Goal: Communication & Community: Answer question/provide support

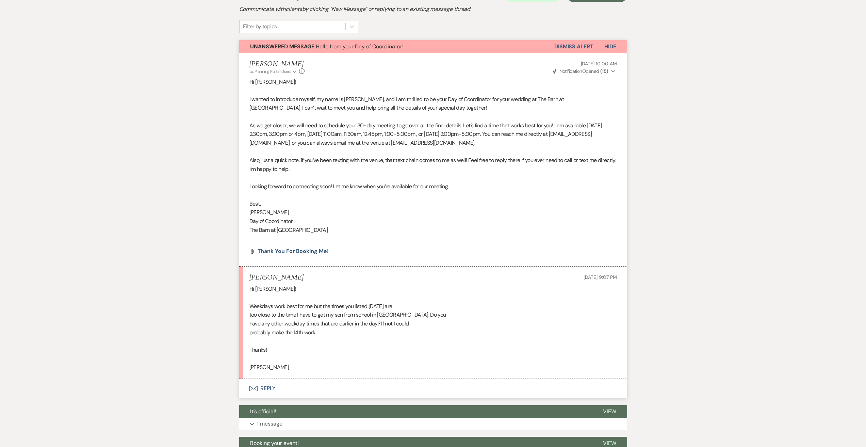
scroll to position [188, 0]
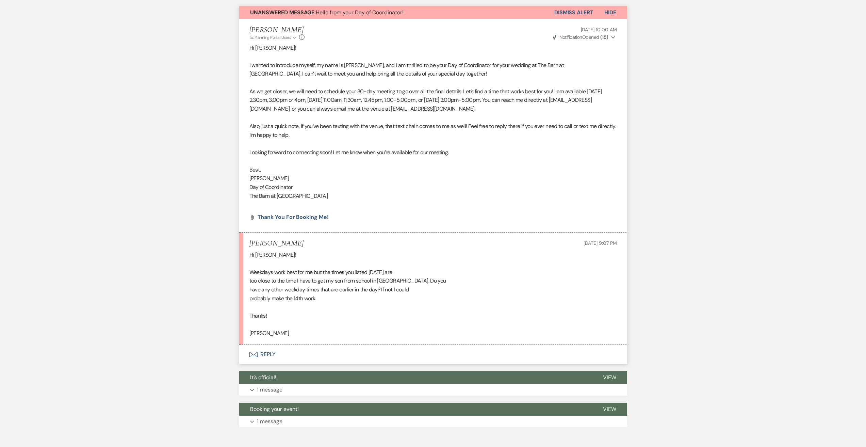
click at [272, 356] on button "Envelope Reply" at bounding box center [433, 354] width 388 height 19
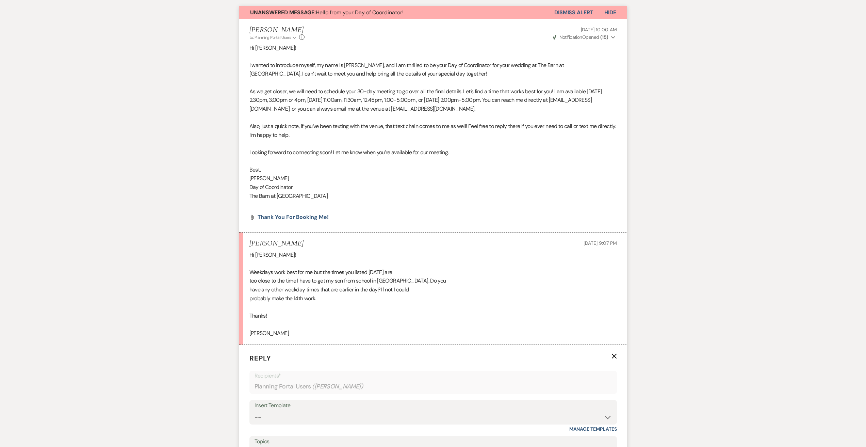
scroll to position [290, 0]
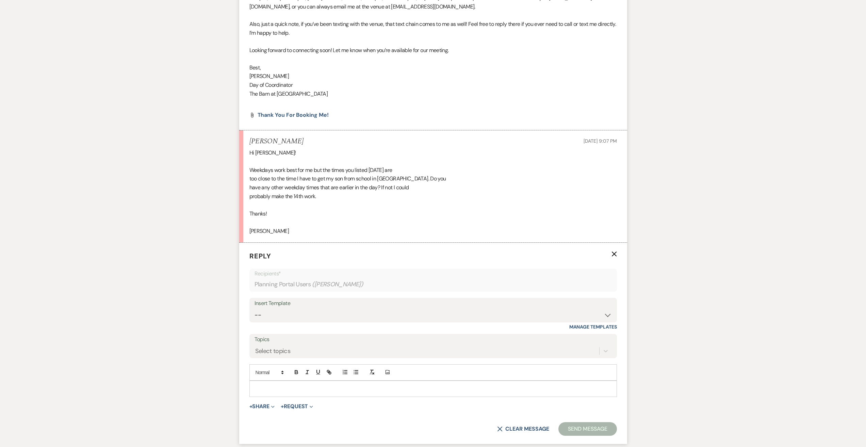
click at [268, 385] on p at bounding box center [433, 388] width 357 height 7
click at [276, 389] on p "I can offer later in evening for the 12th. Let me see if I can rearrange my sch…" at bounding box center [433, 388] width 357 height 7
click at [355, 388] on p "I can offer something later in evening for the 12th. Let me see if I can rearra…" at bounding box center [433, 388] width 357 height 7
click at [534, 389] on p "I can offer something later in evening for the 12th. Let me see if I can rearra…" at bounding box center [433, 388] width 357 height 7
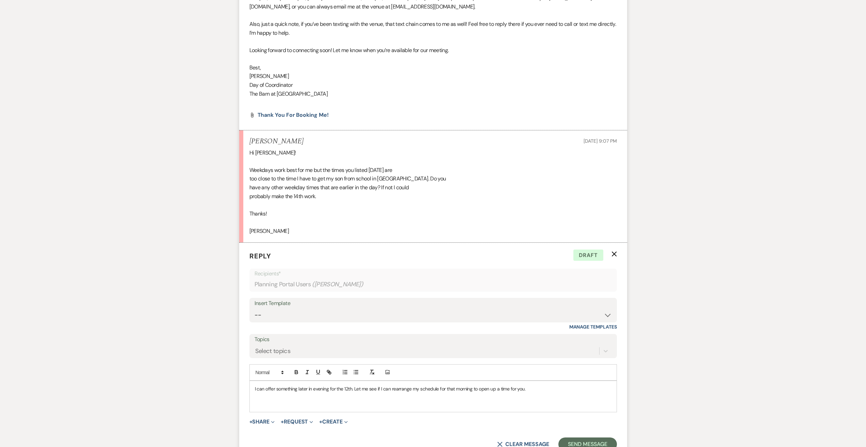
drag, startPoint x: 538, startPoint y: 390, endPoint x: 535, endPoint y: 392, distance: 4.1
click at [538, 390] on p "I can offer something later in evening for the 12th. Let me see if I can rearra…" at bounding box center [433, 388] width 357 height 7
drag, startPoint x: 353, startPoint y: 389, endPoint x: 354, endPoint y: 396, distance: 6.9
click at [352, 389] on p "I can offer something later in evening for the 12th. Let me see if I can rearra…" at bounding box center [433, 392] width 357 height 15
click at [354, 391] on p "I can offer something later in evening for the 12th. Let me see if I can rearra…" at bounding box center [433, 392] width 357 height 15
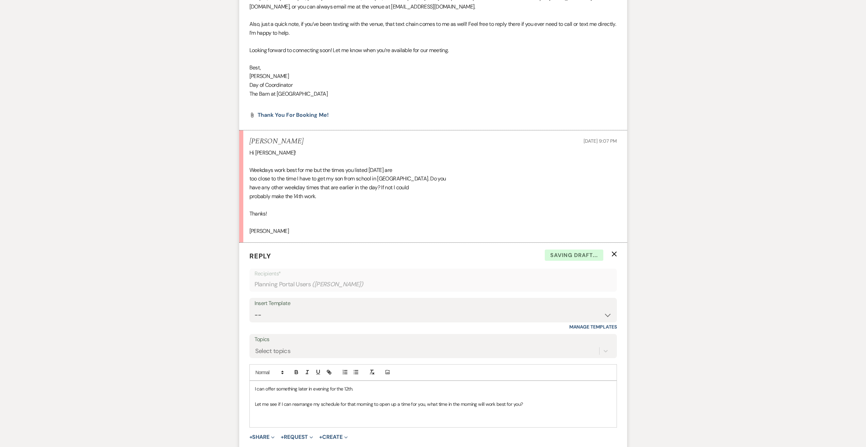
click at [362, 388] on p "I can offer something later in evening for the 12th." at bounding box center [433, 388] width 357 height 7
drag, startPoint x: 281, startPoint y: 403, endPoint x: 411, endPoint y: 403, distance: 130.3
click at [411, 403] on div "I can offer something later in evening for the 12th if that is better. Let me s…" at bounding box center [433, 404] width 367 height 46
click at [511, 413] on p at bounding box center [433, 411] width 357 height 7
drag, startPoint x: 529, startPoint y: 405, endPoint x: 255, endPoint y: 404, distance: 273.9
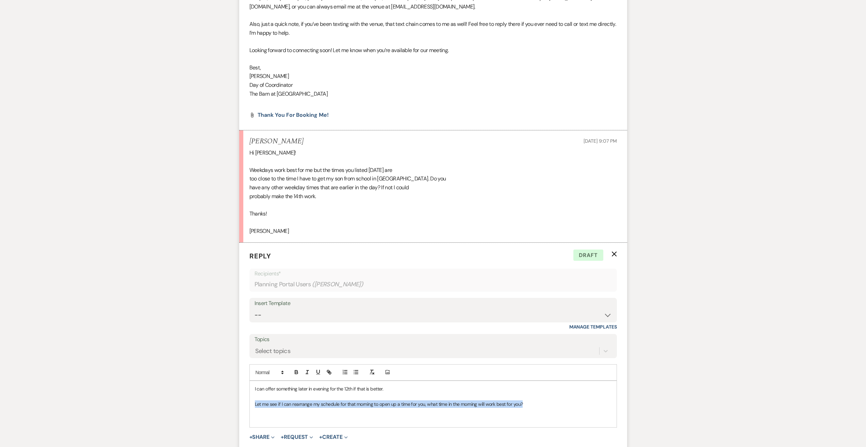
click at [255, 404] on p "Let me see if I can rearrange my schedule for that morning to open up a time fo…" at bounding box center [433, 403] width 357 height 7
click at [254, 386] on div "I can offer something later in evening for the 12th if that is better." at bounding box center [433, 404] width 367 height 46
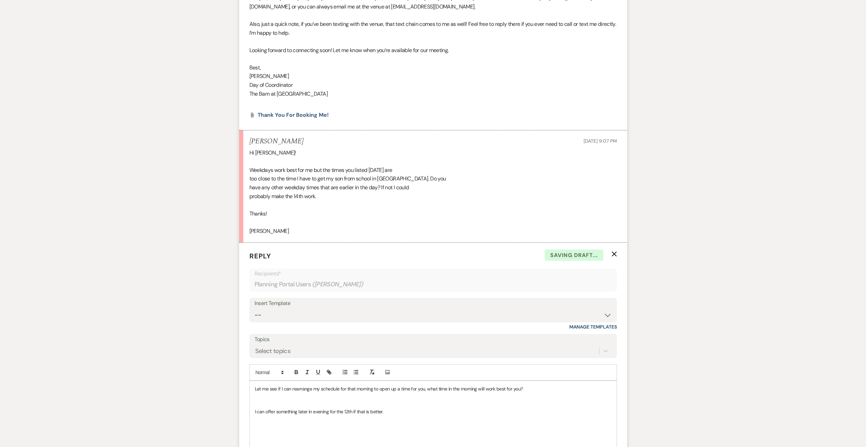
scroll to position [358, 0]
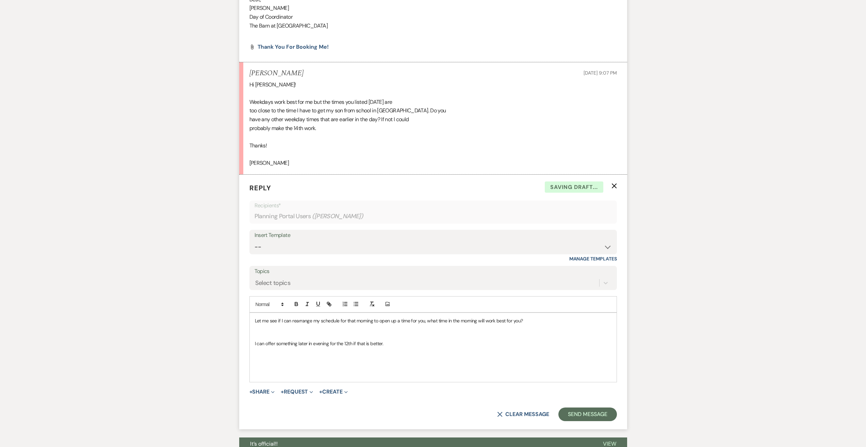
click at [268, 374] on p at bounding box center [433, 373] width 357 height 7
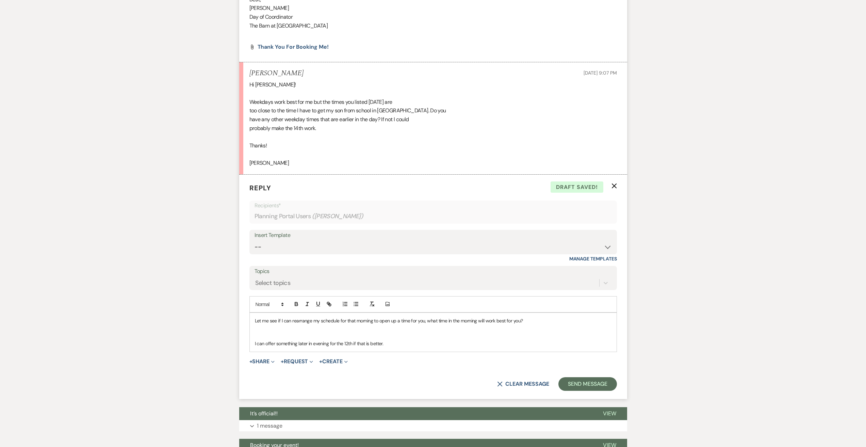
click at [264, 340] on p "I can offer something later in evening for the 12th if that is better." at bounding box center [433, 343] width 357 height 7
click at [264, 336] on p at bounding box center [433, 335] width 357 height 7
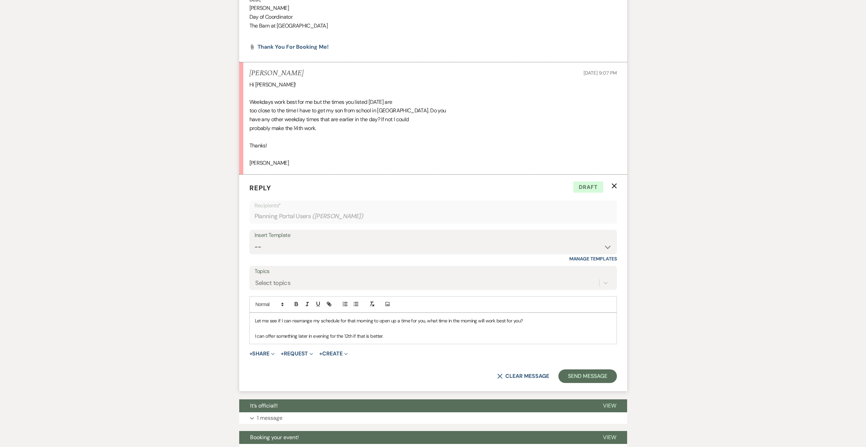
click at [414, 335] on p "I can offer something later in evening for the 12th if that is better." at bounding box center [433, 335] width 357 height 7
drag, startPoint x: 431, startPoint y: 335, endPoint x: 443, endPoint y: 353, distance: 21.9
click at [431, 335] on p "I can offer something later in evening for the 12th if that is better. I will b…" at bounding box center [433, 335] width 357 height 7
click at [447, 337] on p "I can offer something later in evening for the 12th if that is better. I will b…" at bounding box center [433, 335] width 357 height 7
click at [384, 336] on p "I can offer something later in evening for the 12th if that is better. I will b…" at bounding box center [433, 335] width 357 height 7
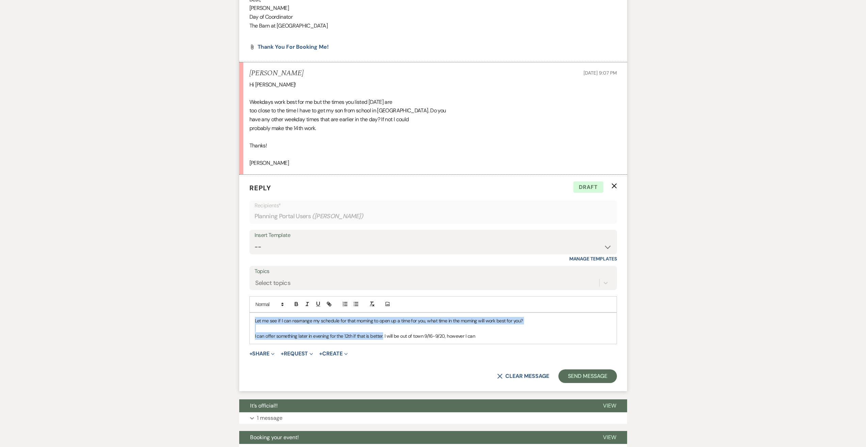
drag, startPoint x: 383, startPoint y: 335, endPoint x: 246, endPoint y: 316, distance: 138.2
click at [238, 316] on div "Messages Tasks Payments Vendors Rental Overview Timeline Docs & Files Contacts …" at bounding box center [433, 110] width 866 height 712
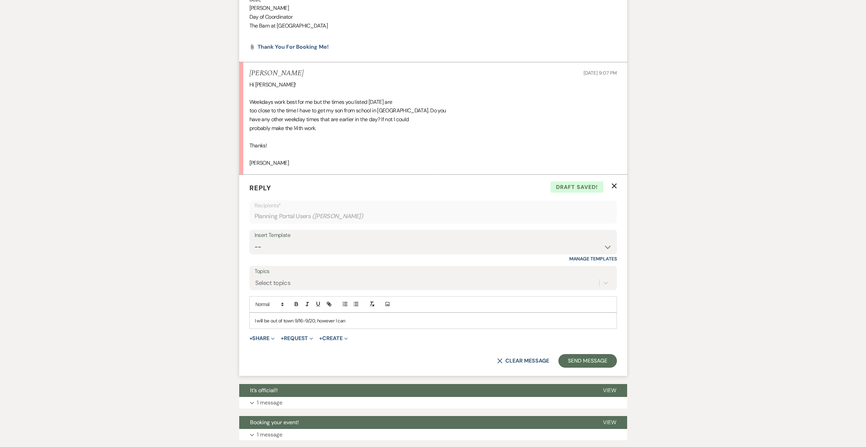
click at [360, 322] on p "I will be out of town 9/16-9/20, however I can" at bounding box center [433, 320] width 357 height 7
drag, startPoint x: 392, startPoint y: 318, endPoint x: 385, endPoint y: 321, distance: 7.8
click at [385, 321] on p "I will be out of town 9/16-9/20, but I do have the Monday the 15th avaible." at bounding box center [433, 320] width 357 height 7
click at [396, 321] on p "I will be out of town 9/16-9/20, but I do have the Monday the 15th avaible." at bounding box center [433, 320] width 357 height 7
drag, startPoint x: 404, startPoint y: 321, endPoint x: 388, endPoint y: 321, distance: 16.3
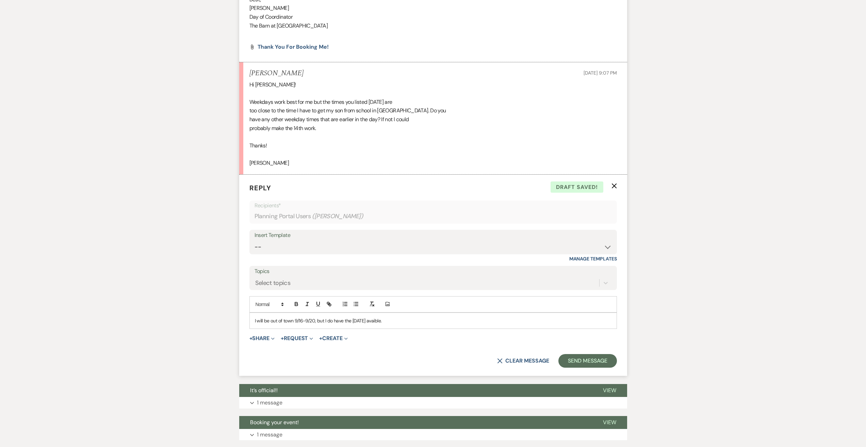
click at [388, 321] on p "I will be out of town 9/16-9/20, but I do have the Monday the 15th avaible." at bounding box center [433, 320] width 357 height 7
click at [436, 321] on p "I will be out of town 9/16-9/20, but I do have the Monday the 15th open. Would …" at bounding box center [433, 320] width 357 height 7
click at [507, 320] on p "I will be out of town 9/16-9/20, but I do have the Monday the 15th open. Would …" at bounding box center [433, 320] width 357 height 7
click at [508, 322] on p "I will be out of town 9/16-9/20, but I do have the Monday the 15th open. Would …" at bounding box center [433, 320] width 357 height 7
drag, startPoint x: 442, startPoint y: 321, endPoint x: 452, endPoint y: 321, distance: 10.2
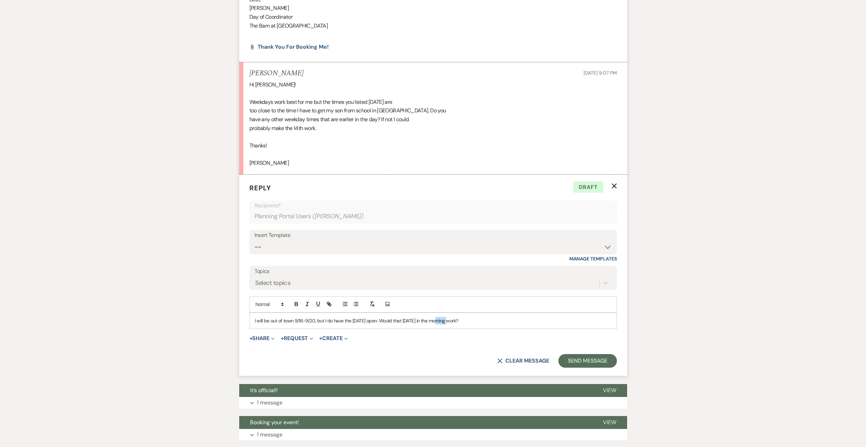
click at [452, 321] on p "I will be out of town 9/16-9/20, but I do have the Monday the 15th open. Would …" at bounding box center [433, 320] width 357 height 7
click at [469, 320] on p "I will be out of town 9/16-9/20, but I do have the Monday the 15th open. Would …" at bounding box center [433, 320] width 357 height 7
click at [490, 321] on p "I will be out of town 9/16-9/20, but I do have the Monday the 15th open. Would …" at bounding box center [433, 320] width 357 height 7
click at [587, 358] on button "Send Message" at bounding box center [587, 361] width 58 height 14
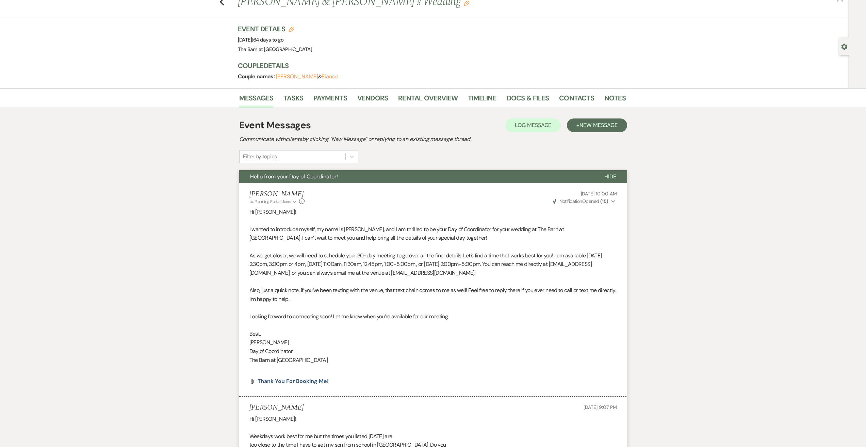
scroll to position [0, 0]
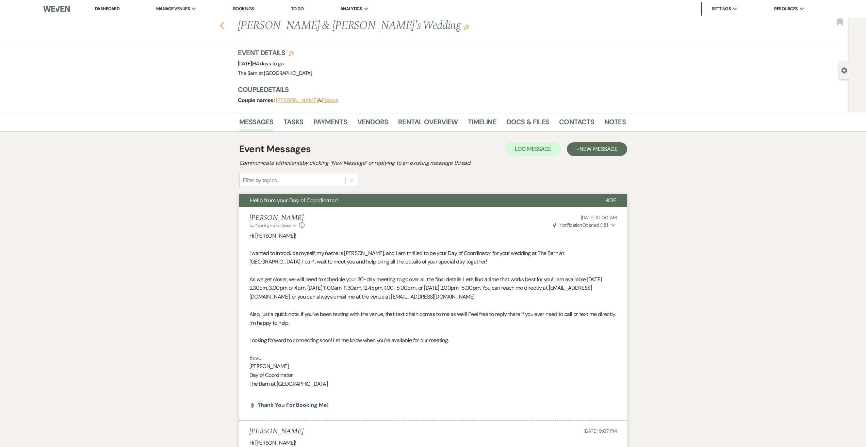
click at [224, 27] on use "button" at bounding box center [221, 25] width 4 height 7
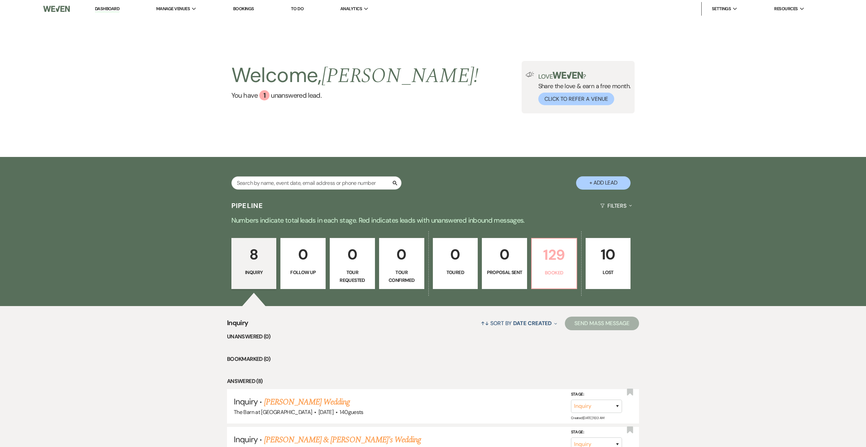
click at [559, 250] on p "129" at bounding box center [554, 254] width 36 height 23
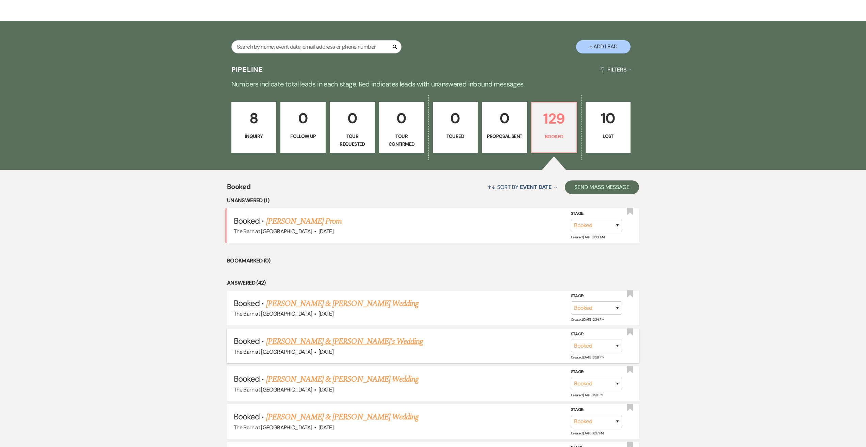
scroll to position [170, 0]
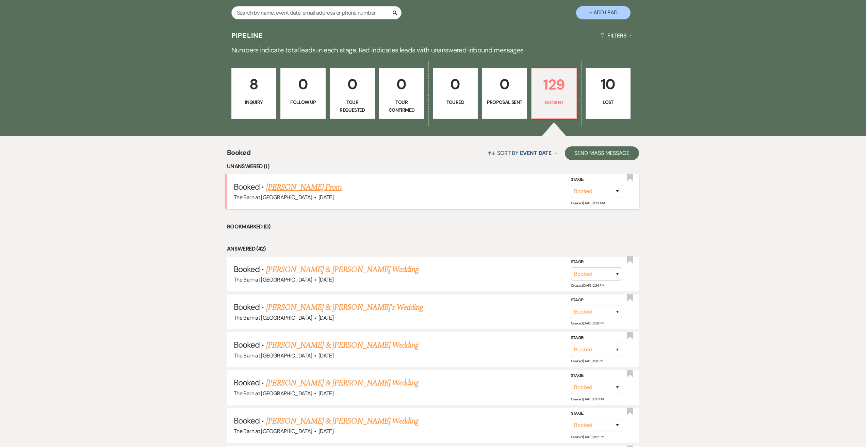
click at [296, 189] on link "Brandi Lambert's Prom" at bounding box center [304, 187] width 76 height 12
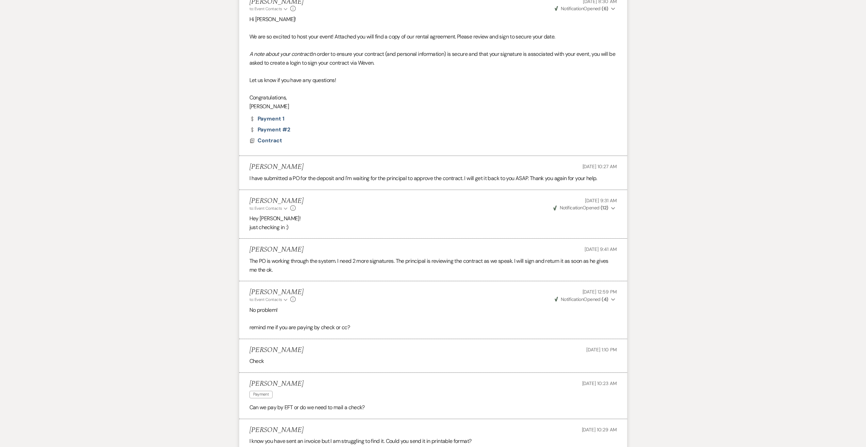
scroll to position [76, 0]
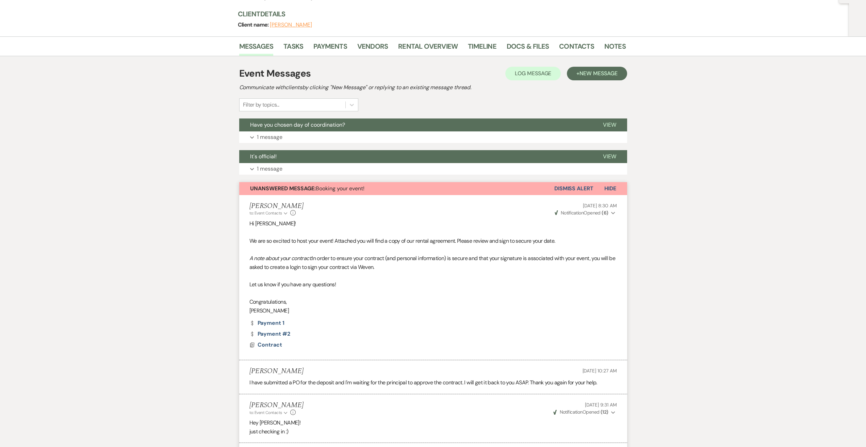
click at [608, 191] on span "Hide" at bounding box center [610, 188] width 12 height 7
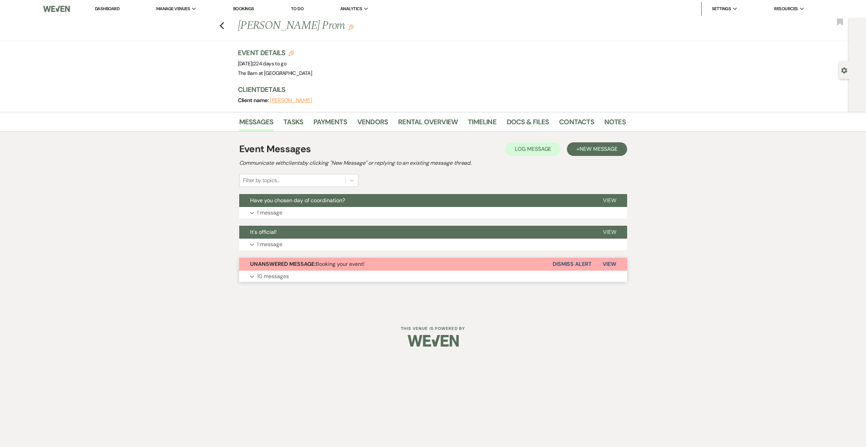
scroll to position [0, 0]
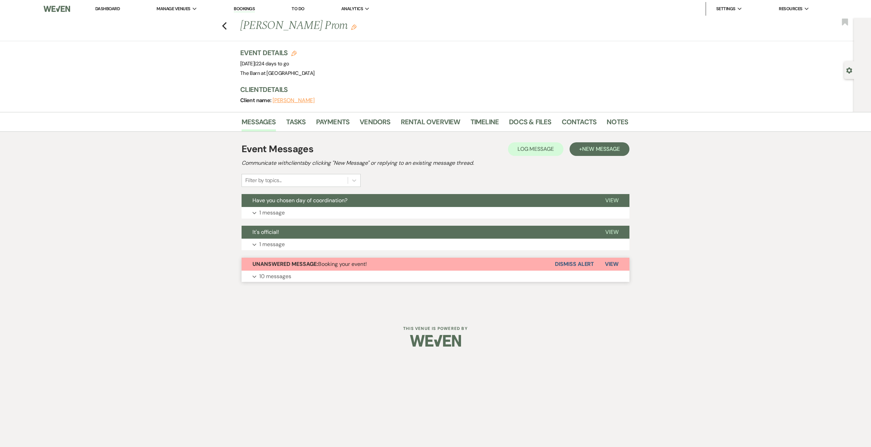
click at [608, 262] on span "View" at bounding box center [612, 263] width 14 height 7
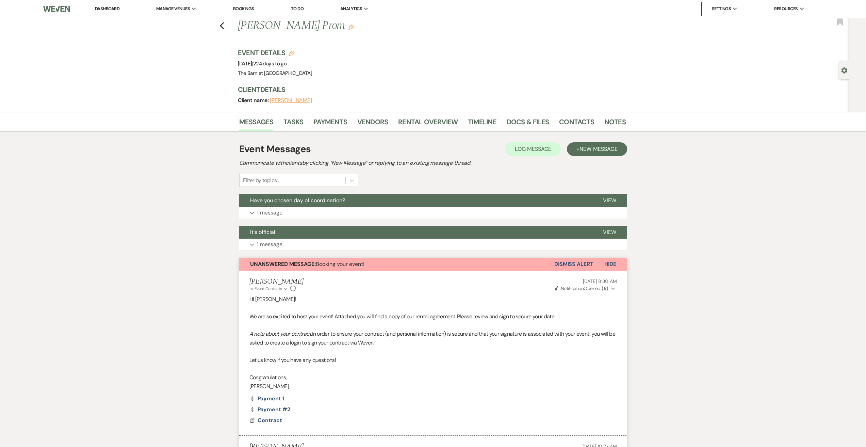
click at [583, 262] on button "Dismiss Alert" at bounding box center [573, 264] width 39 height 13
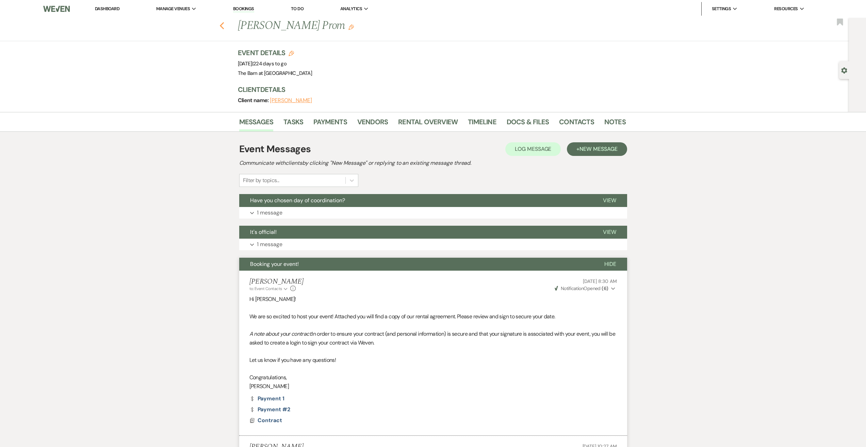
click at [225, 27] on icon "Previous" at bounding box center [221, 26] width 5 height 8
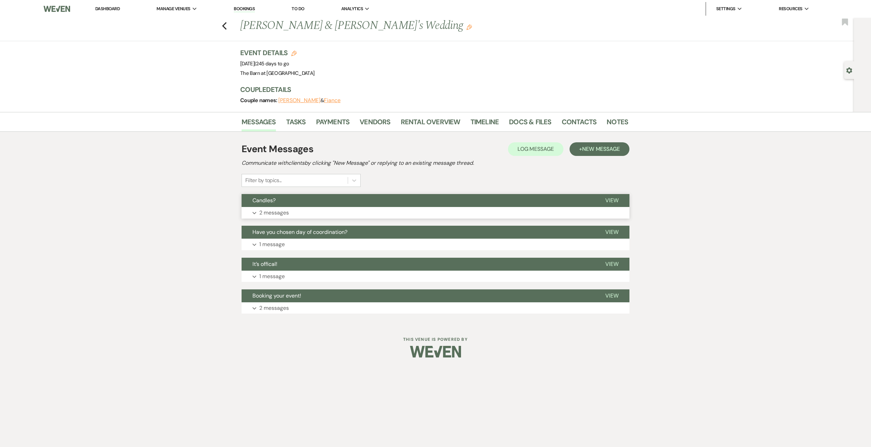
click at [277, 207] on button "Candles?" at bounding box center [418, 200] width 353 height 13
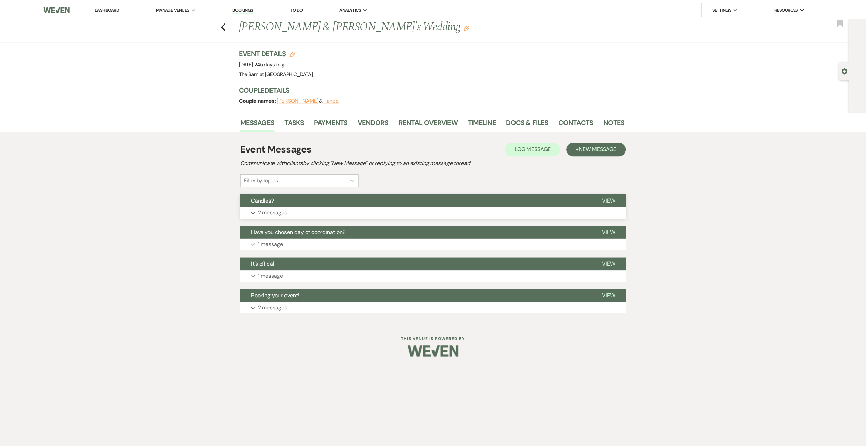
scroll to position [27, 0]
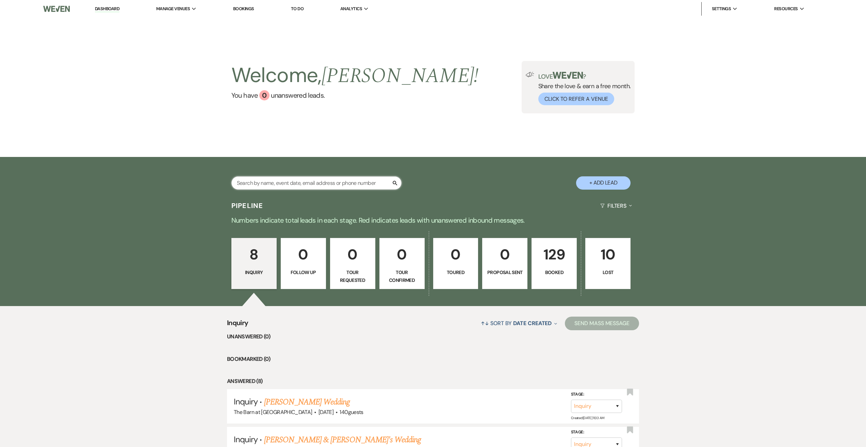
click at [291, 189] on input "text" at bounding box center [316, 182] width 170 height 13
type input "ca"
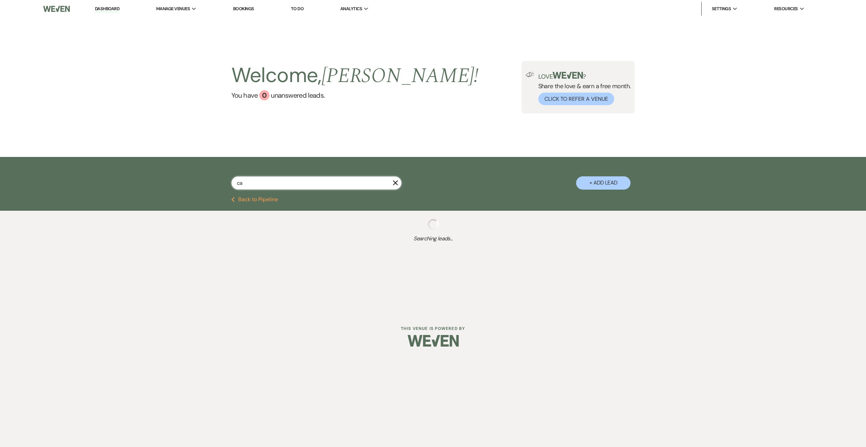
select select "8"
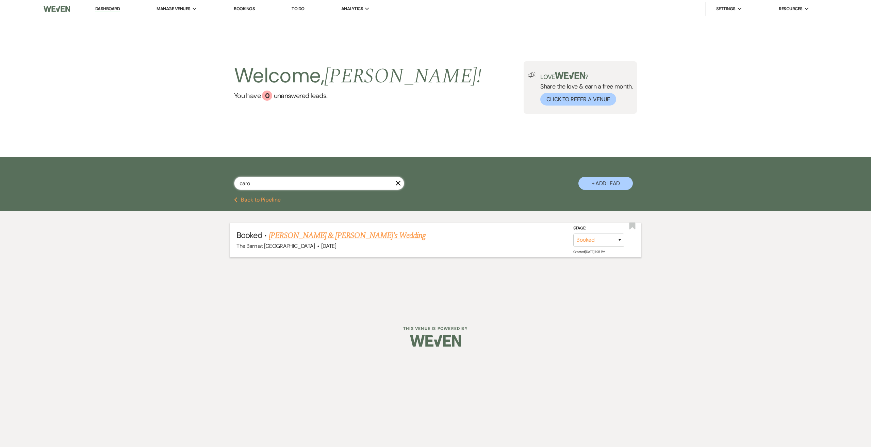
type input "caro"
click at [333, 236] on link "[PERSON_NAME] & [PERSON_NAME]'s Wedding" at bounding box center [347, 235] width 157 height 12
